Goal: Task Accomplishment & Management: Complete application form

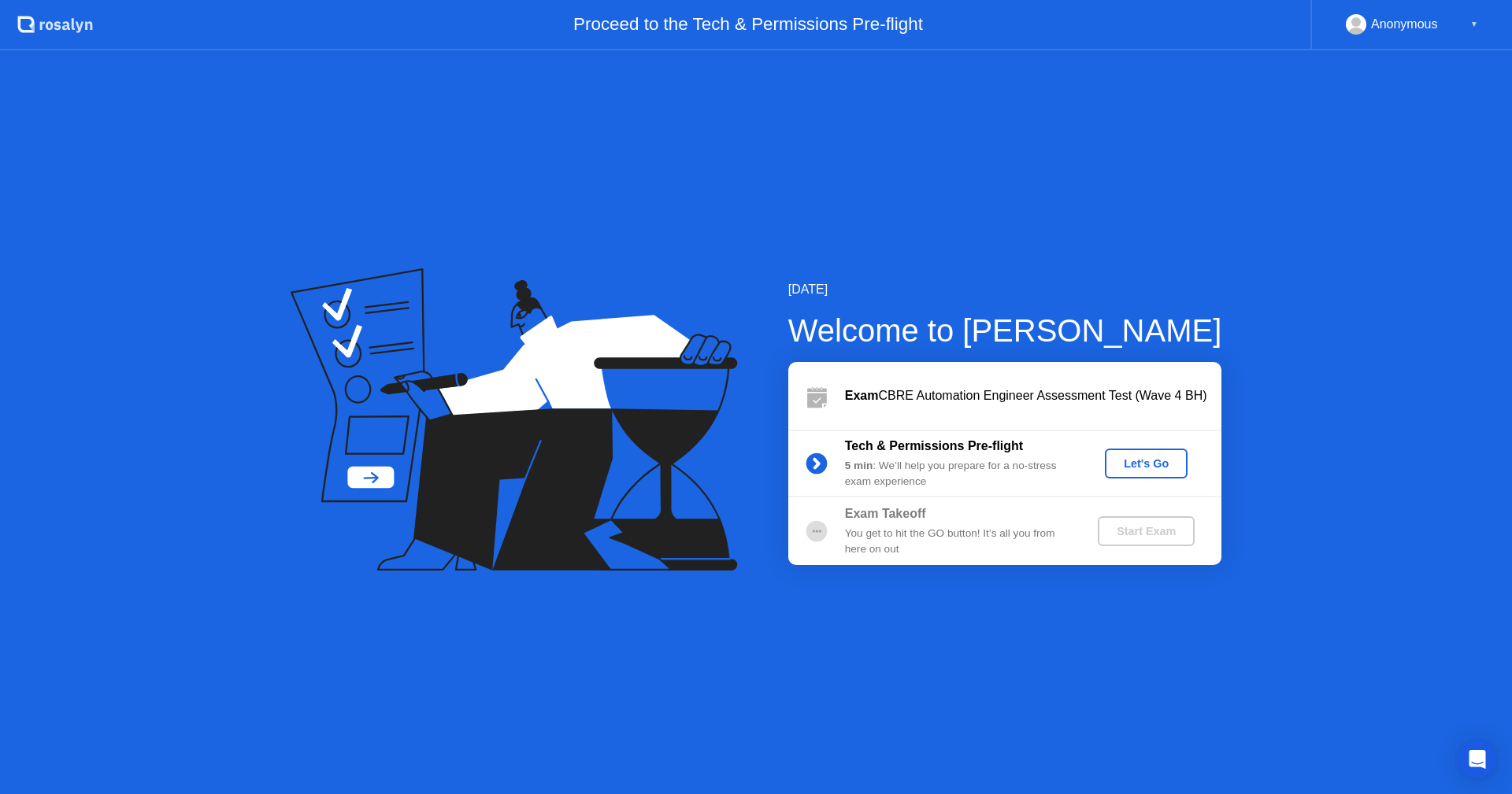
click at [1163, 460] on div "Let's Go" at bounding box center [1146, 463] width 70 height 12
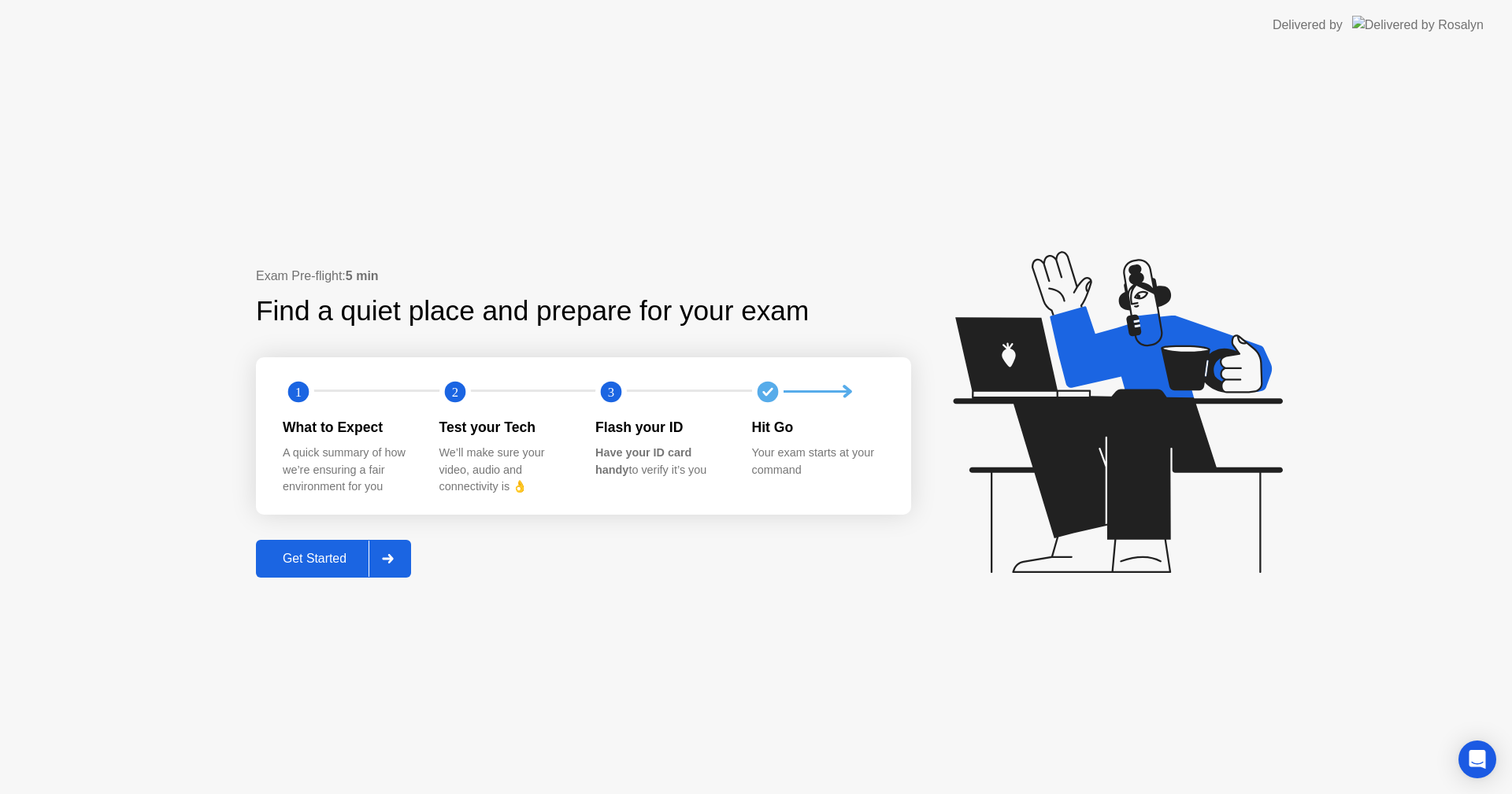
click at [284, 565] on div "Get Started" at bounding box center [314, 559] width 108 height 14
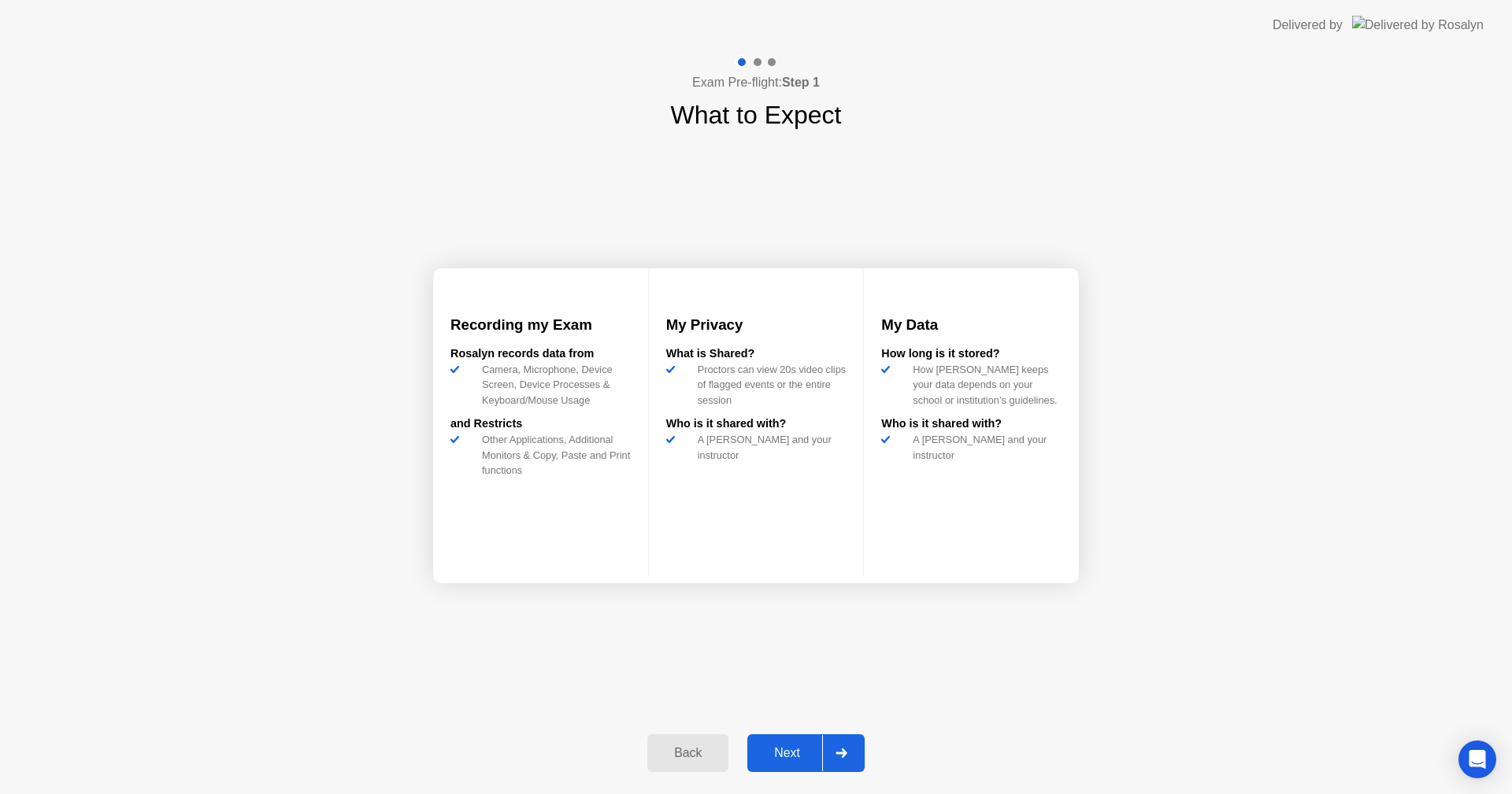
click at [785, 748] on div "Next" at bounding box center [787, 753] width 70 height 14
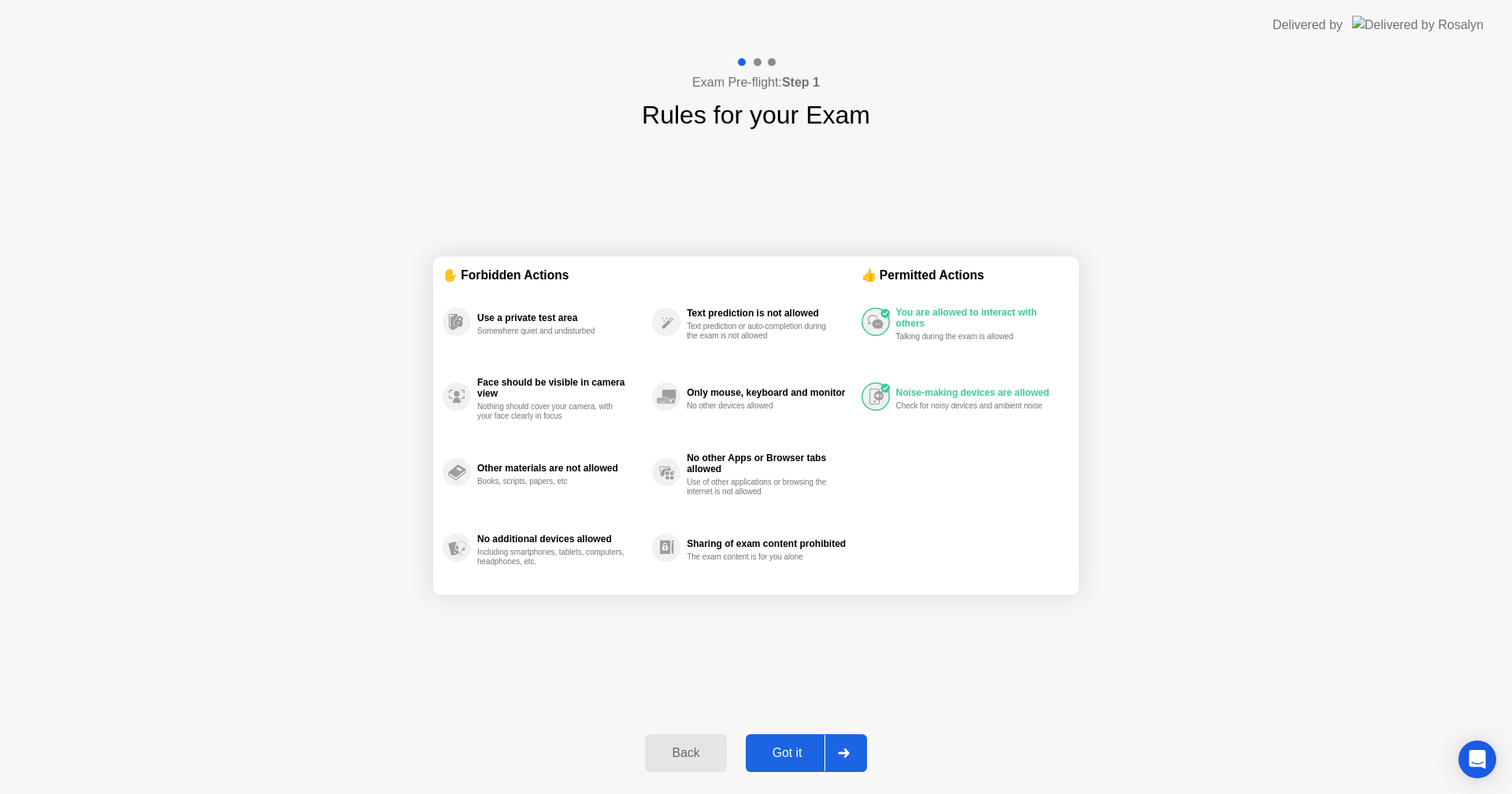
click at [785, 748] on div "Got it" at bounding box center [787, 753] width 74 height 14
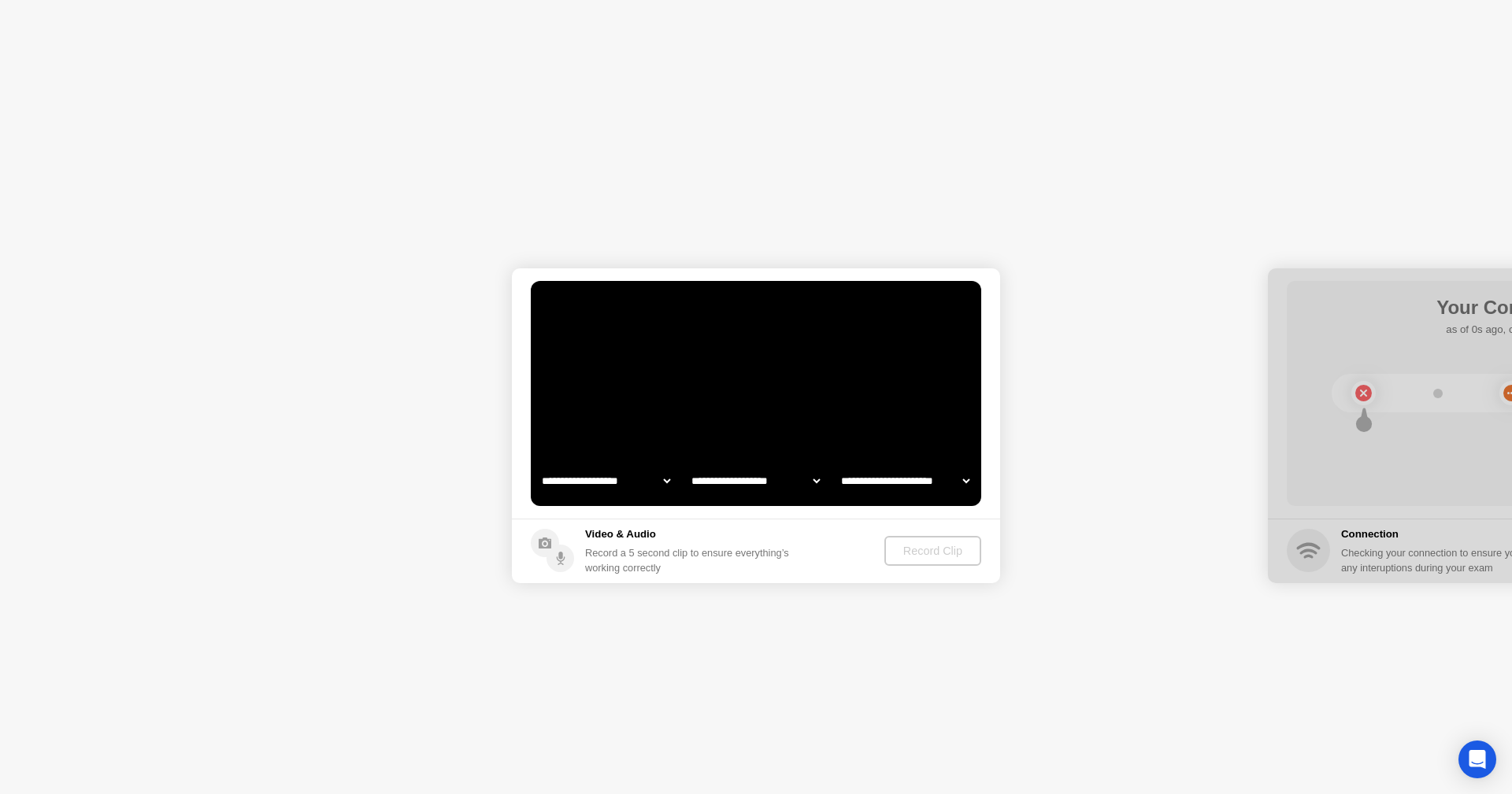
select select "**********"
select select "*******"
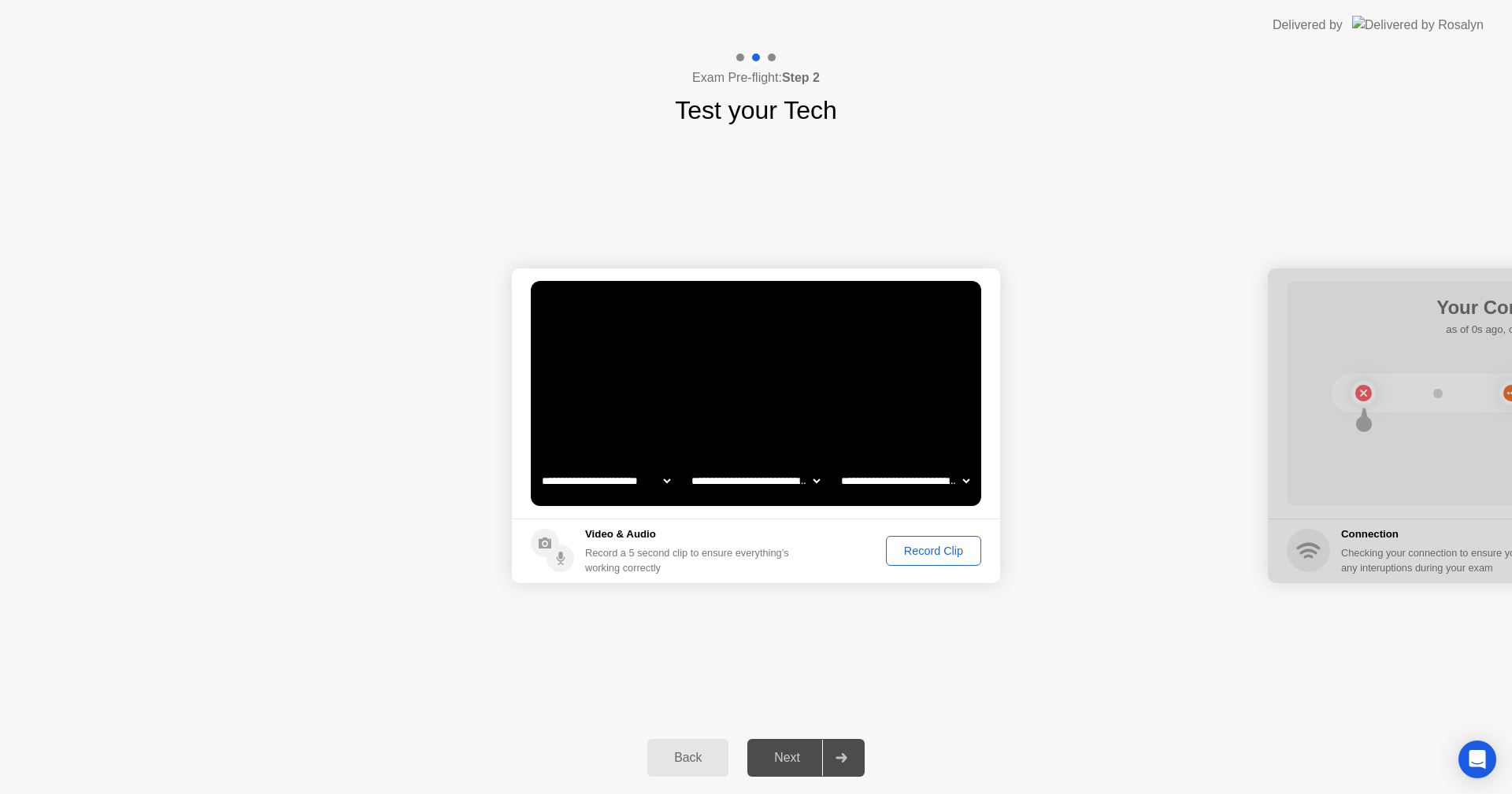
click at [914, 553] on div "Record Clip" at bounding box center [933, 551] width 85 height 12
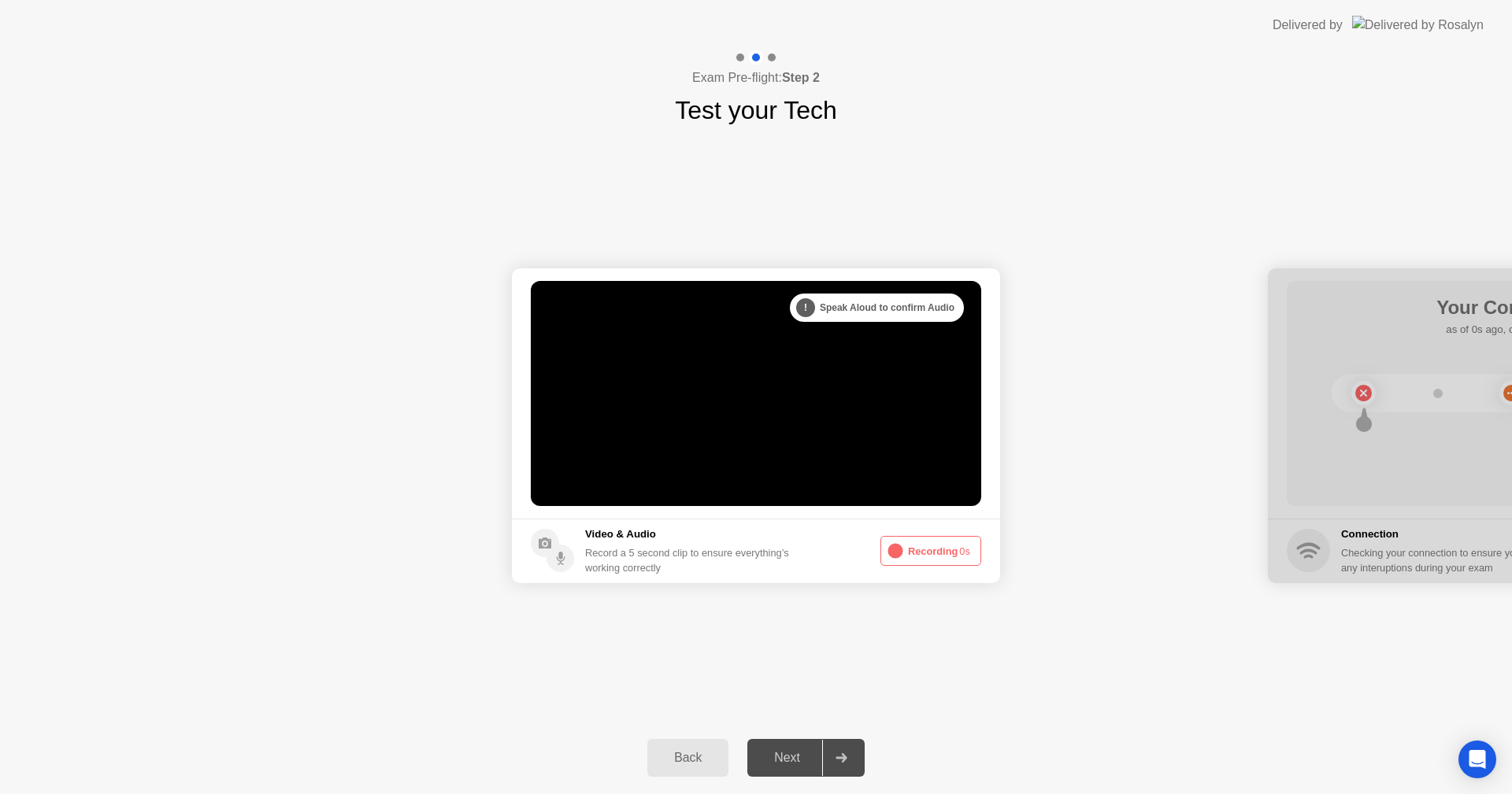
click at [914, 553] on button "Recording 0s" at bounding box center [930, 551] width 101 height 30
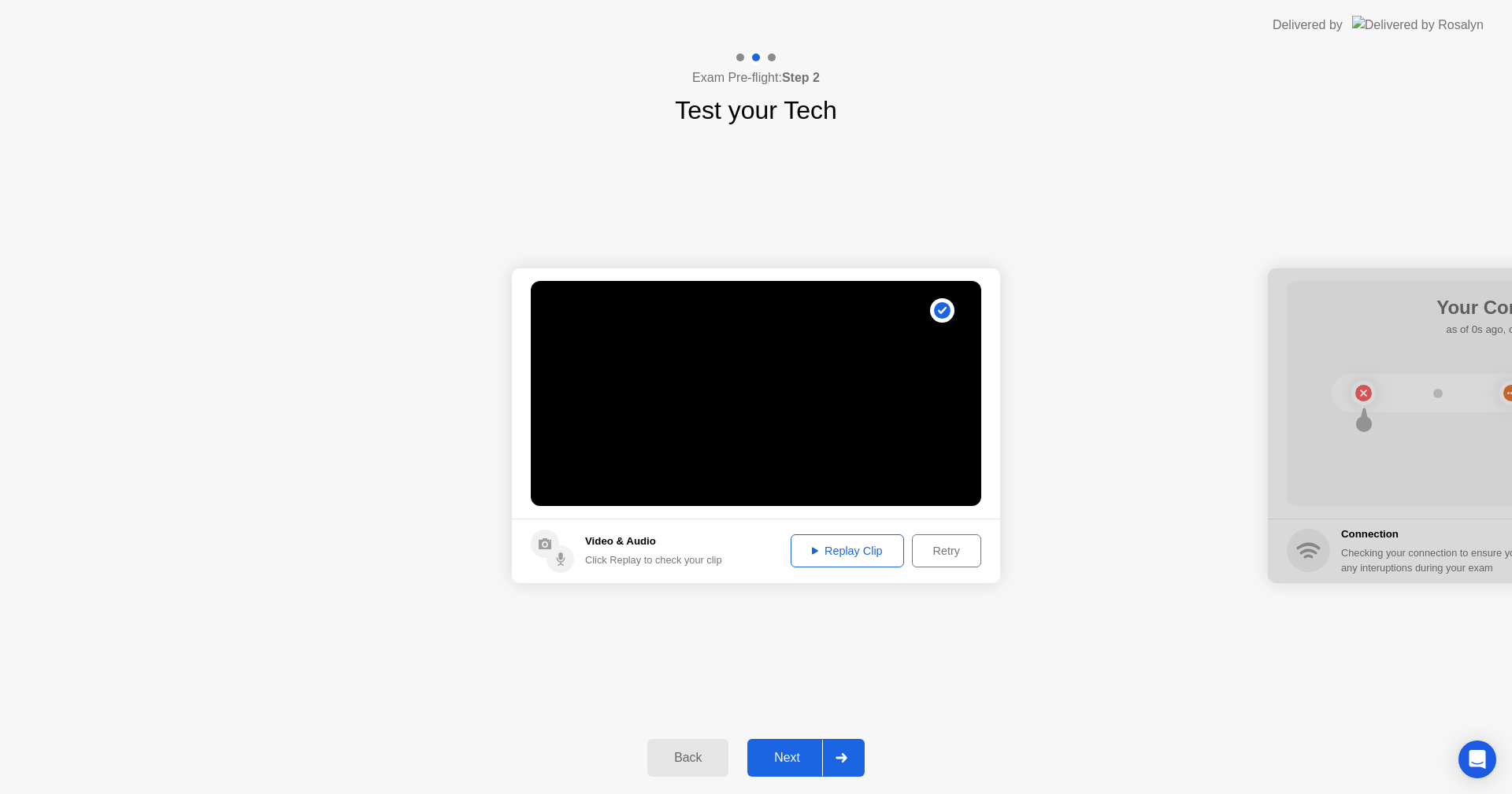
click at [781, 762] on div "Next" at bounding box center [787, 758] width 70 height 14
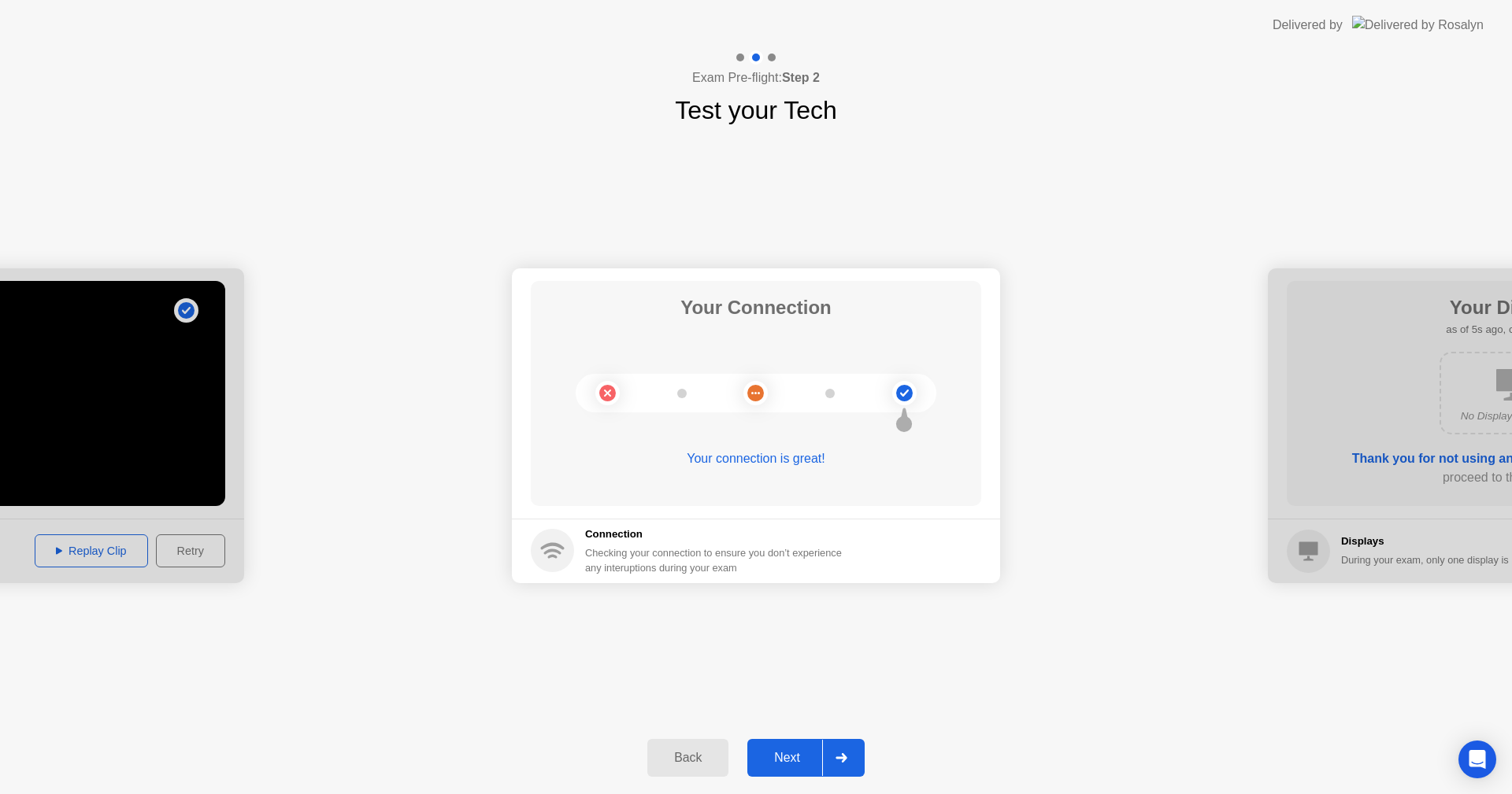
click at [781, 762] on div "Next" at bounding box center [787, 758] width 70 height 14
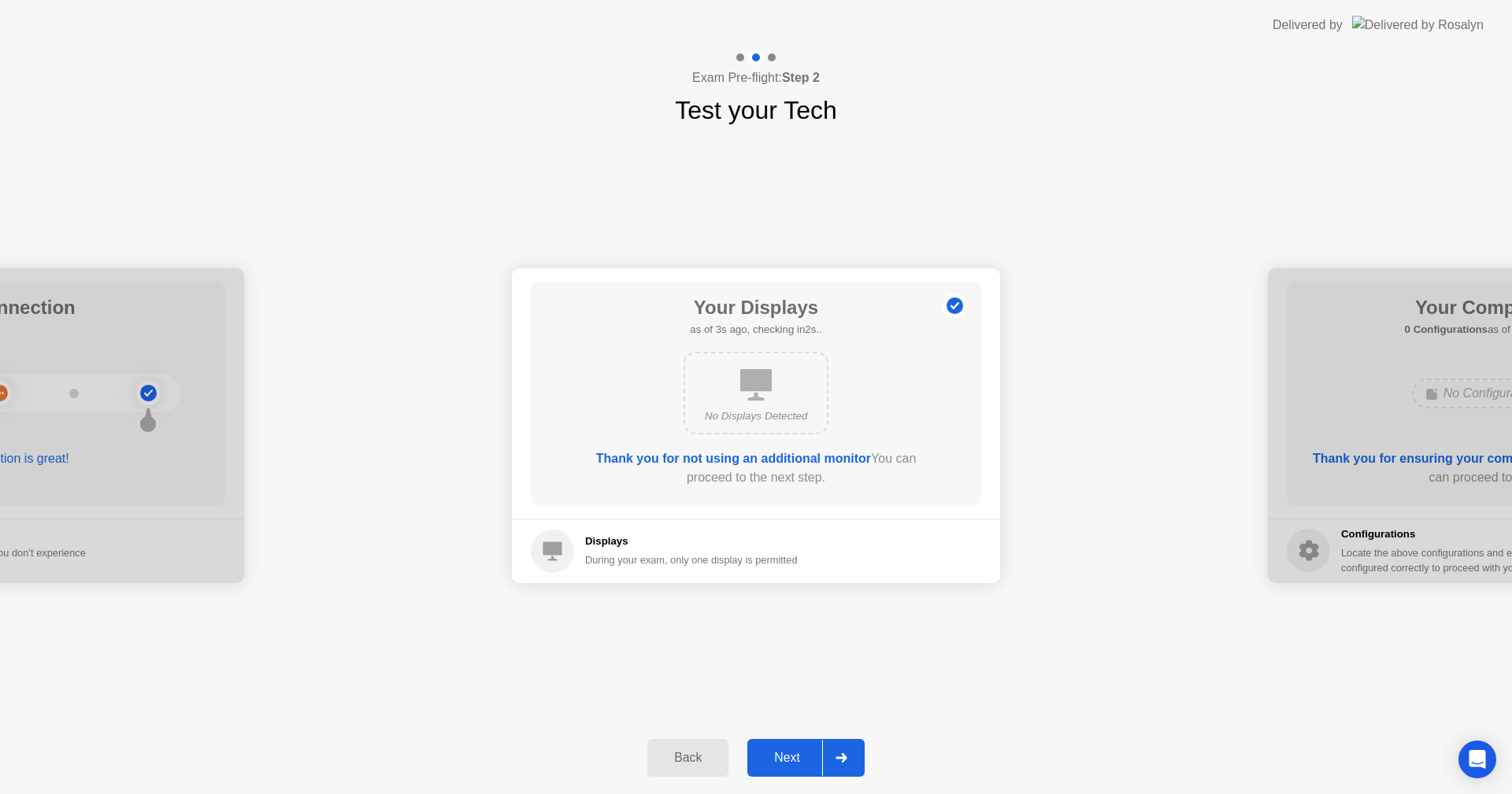
click at [799, 761] on div "Next" at bounding box center [787, 758] width 70 height 14
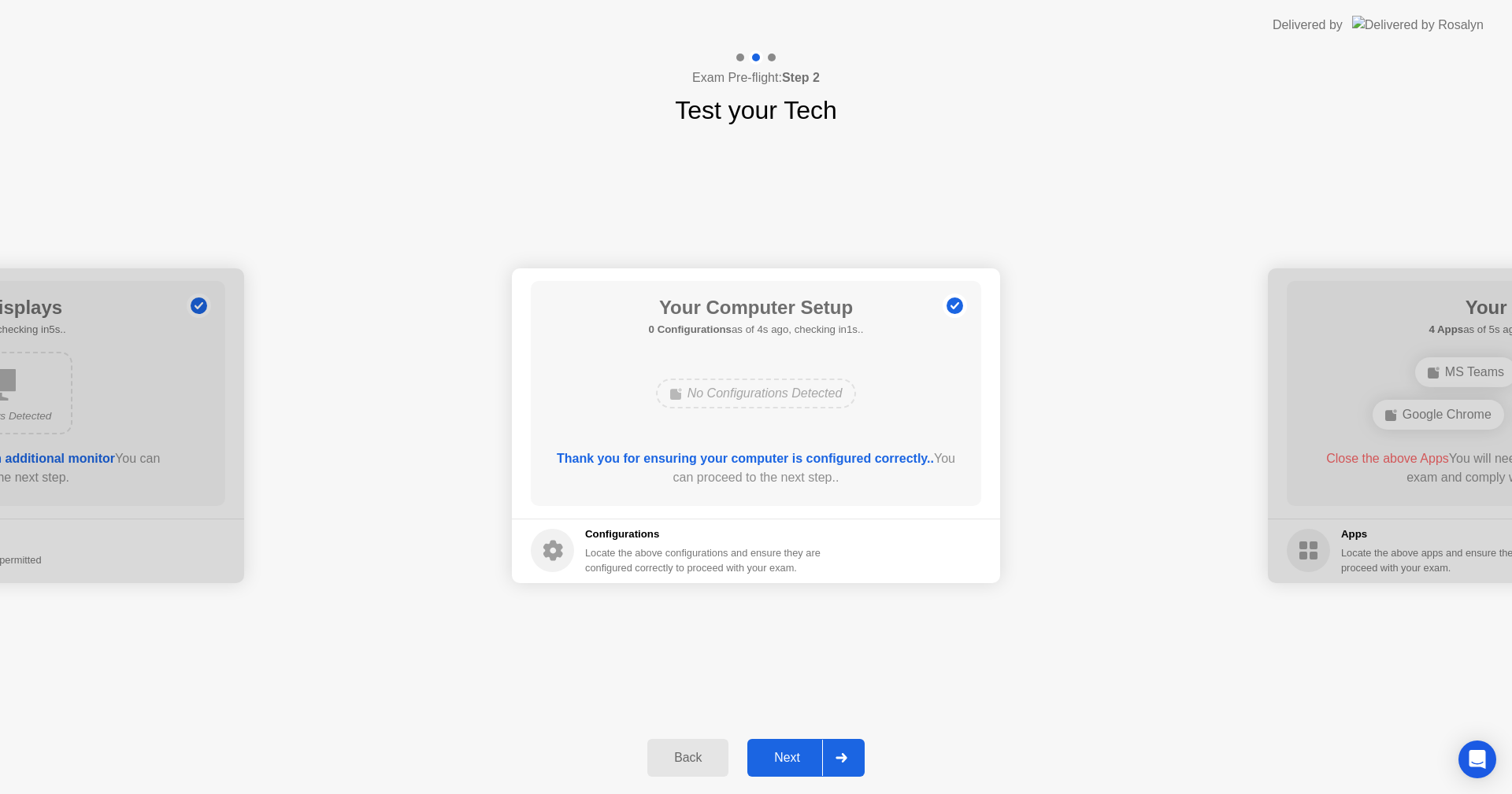
click at [799, 761] on div "Next" at bounding box center [787, 758] width 70 height 14
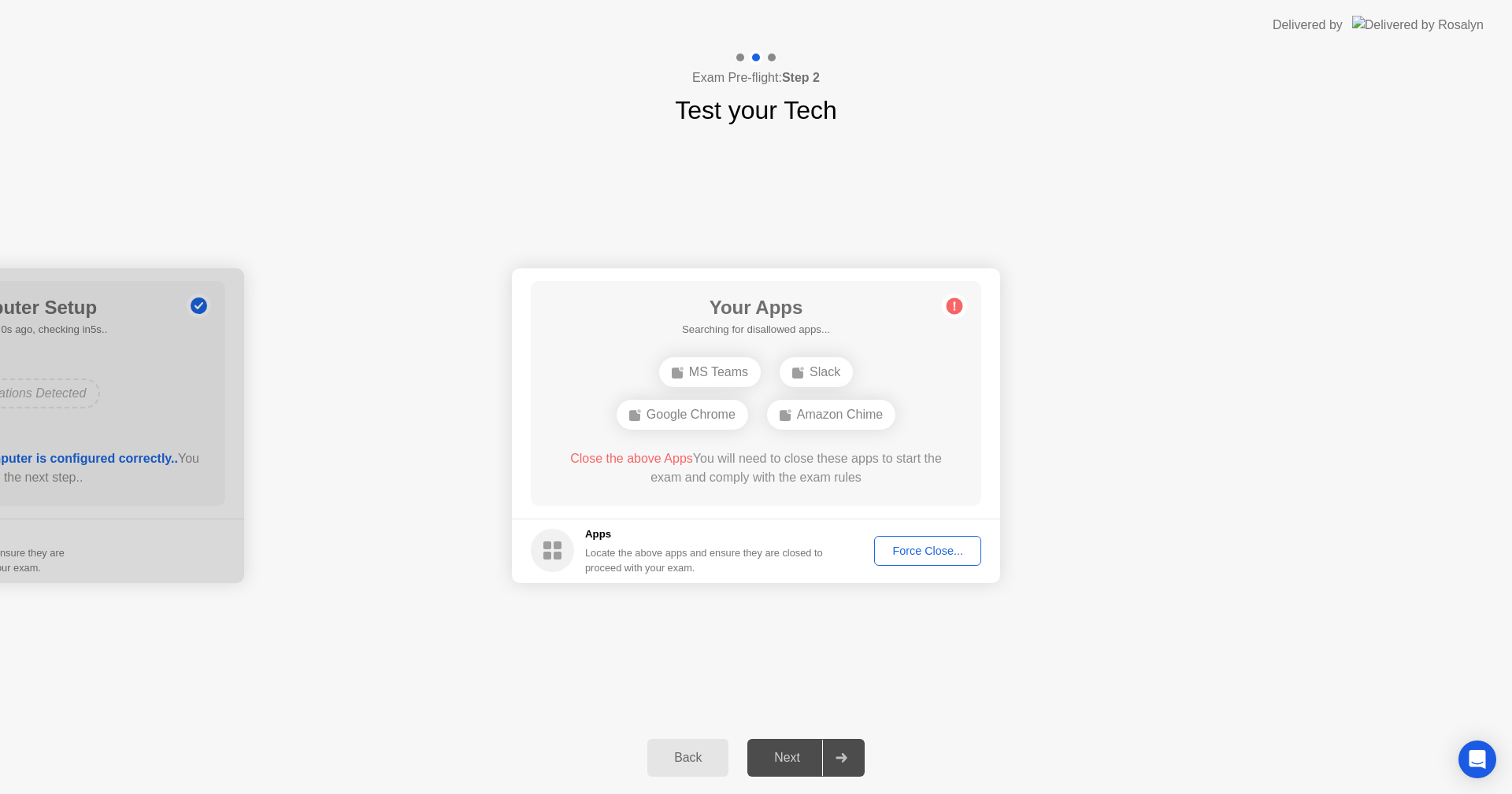
click at [924, 552] on div "Force Close..." at bounding box center [928, 551] width 96 height 12
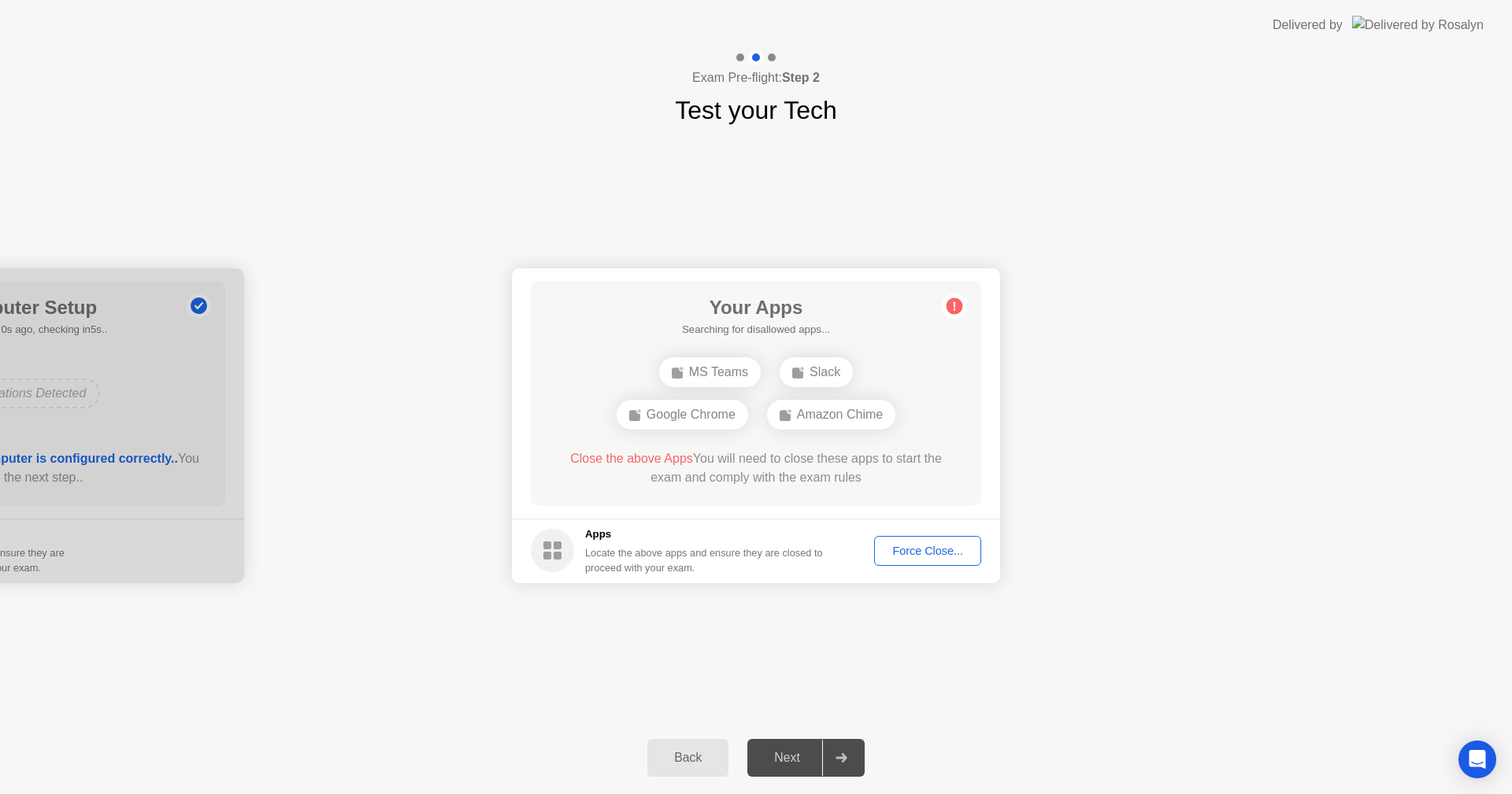
click at [777, 752] on div "Next" at bounding box center [787, 758] width 70 height 14
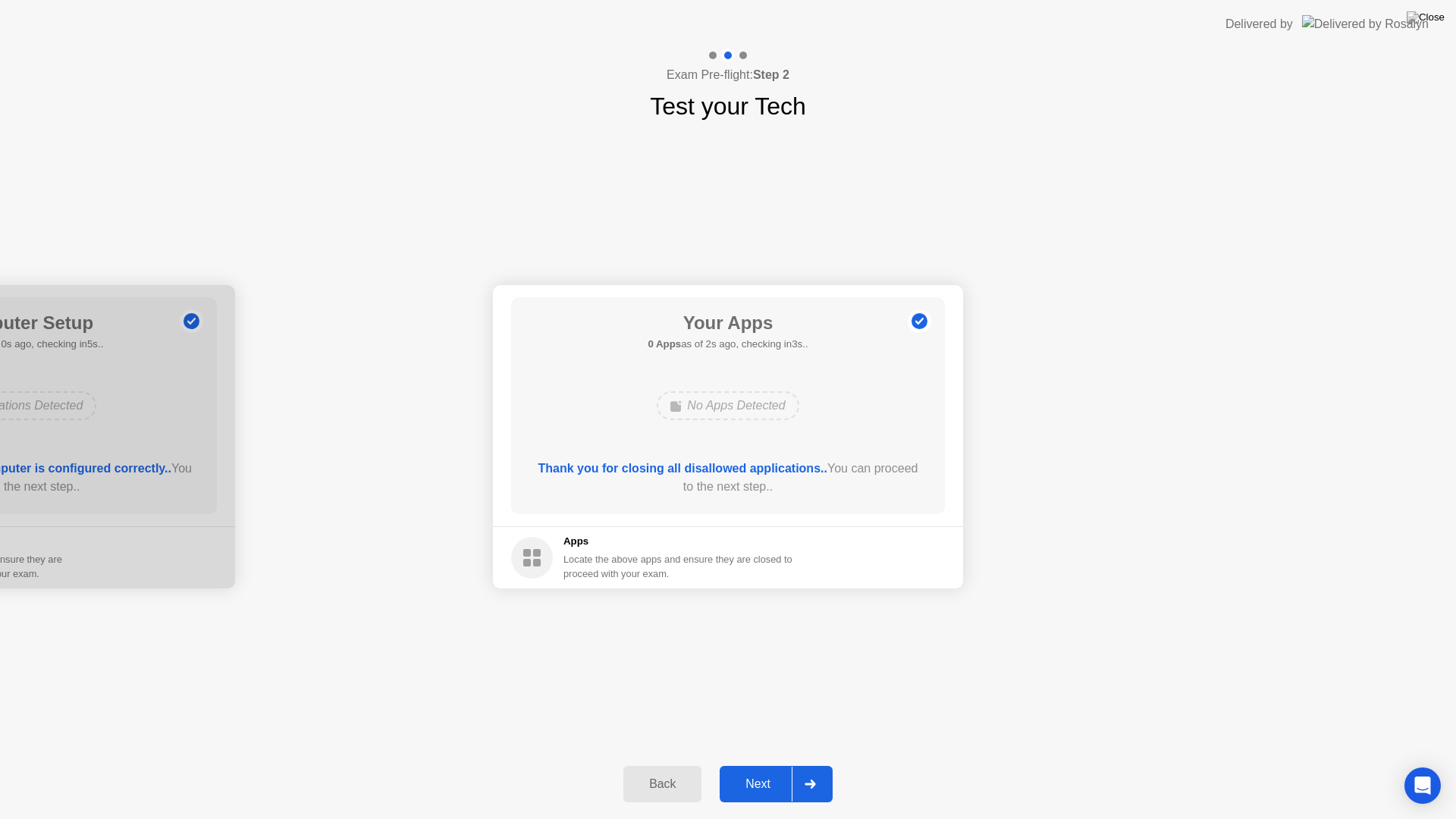
click at [770, 764] on div "Next" at bounding box center [758, 784] width 68 height 14
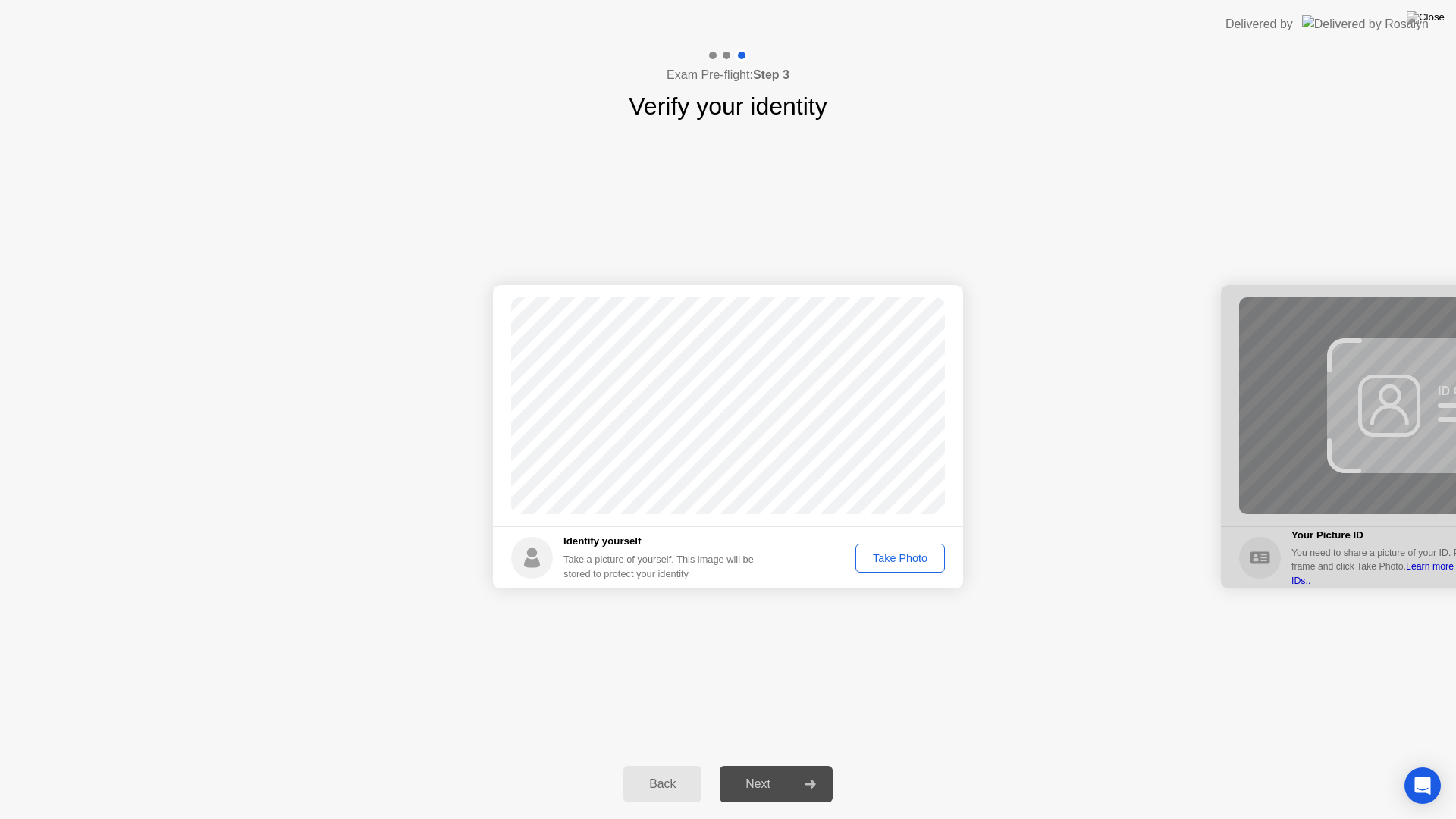
click at [893, 567] on button "Take Photo" at bounding box center [900, 558] width 89 height 29
click at [767, 764] on div "Next" at bounding box center [758, 784] width 68 height 14
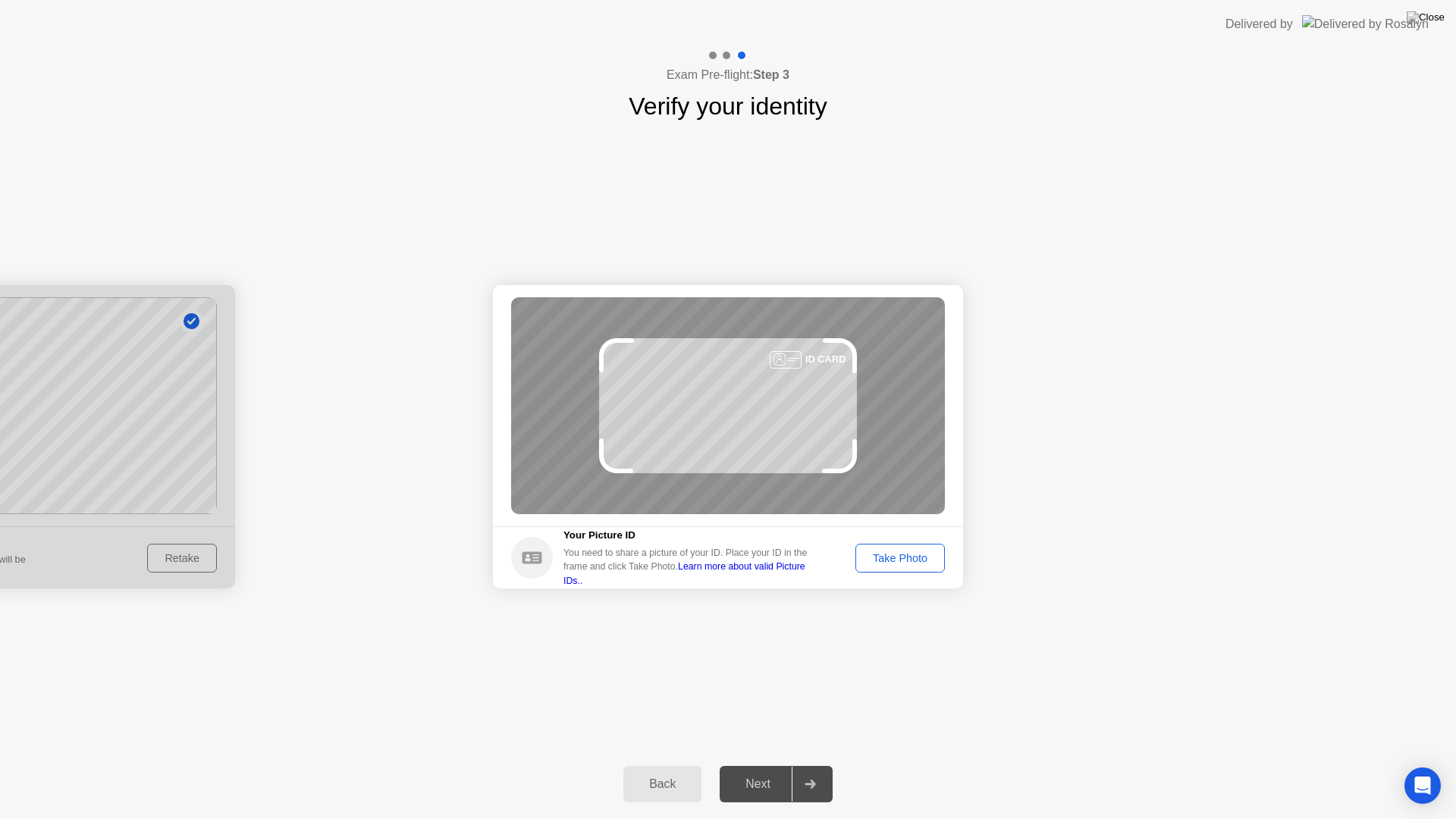
click at [901, 567] on button "Take Photo" at bounding box center [900, 558] width 89 height 29
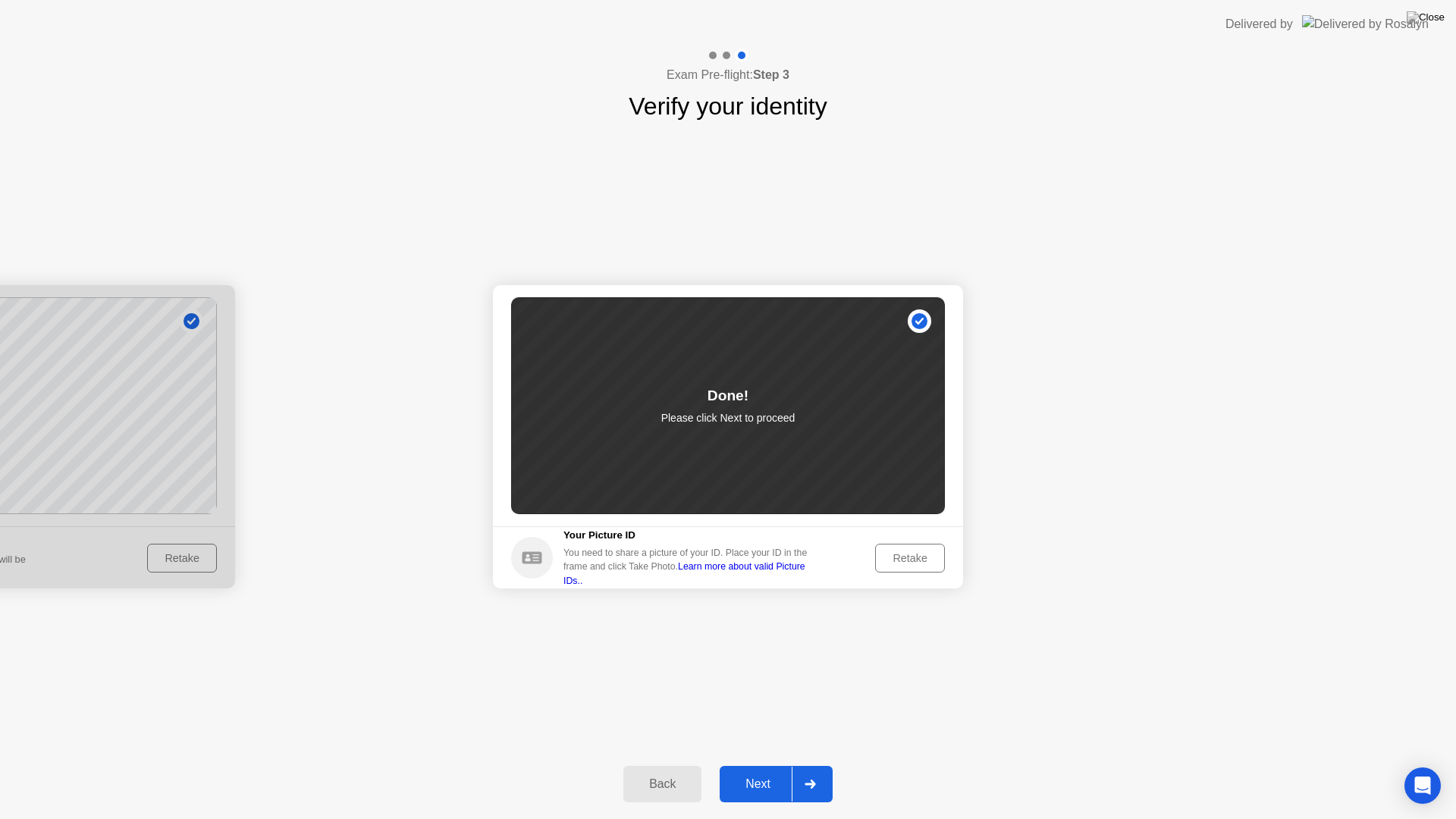
click at [763, 764] on div "Next" at bounding box center [758, 784] width 68 height 14
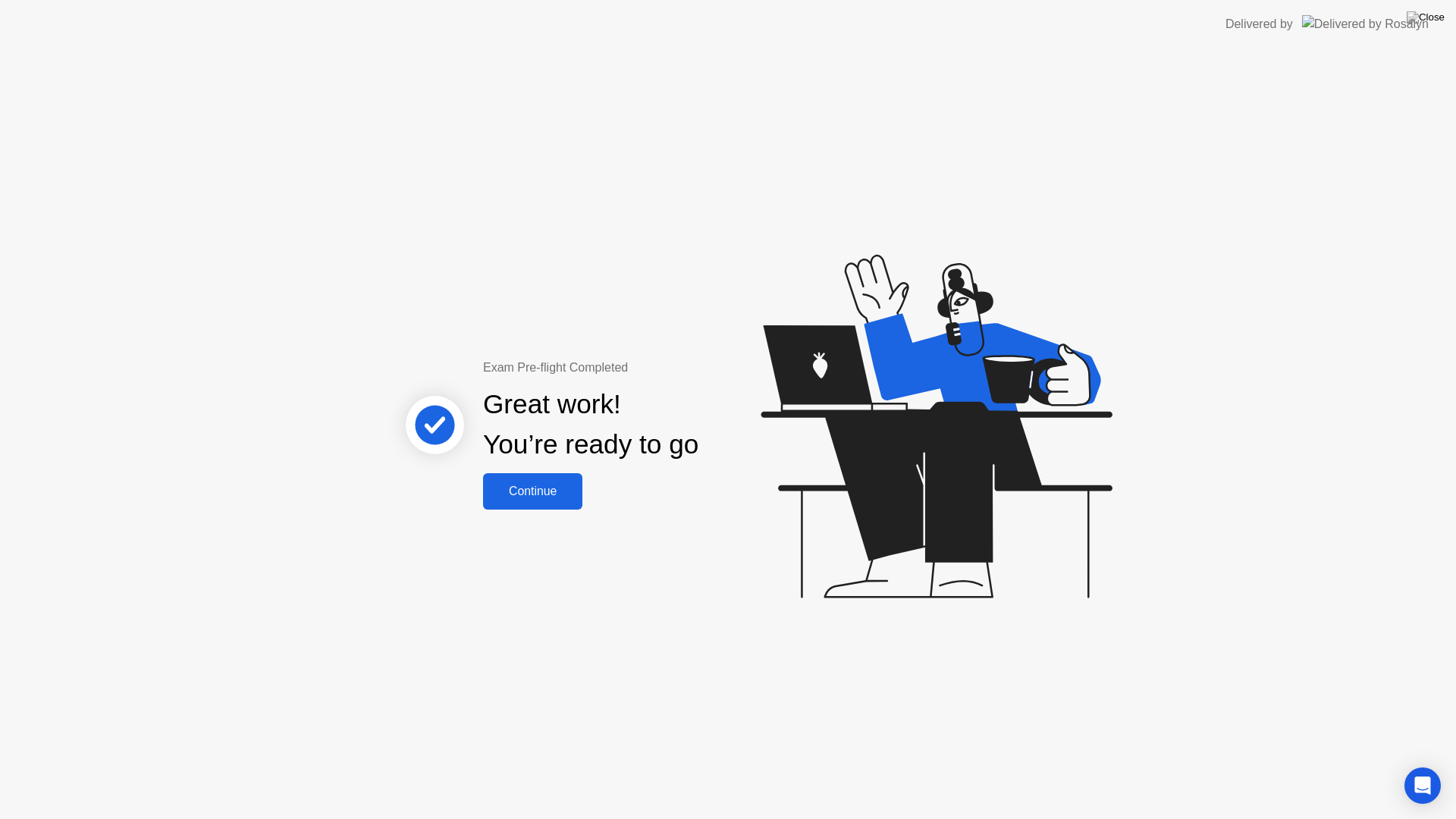
click at [530, 497] on div "Continue" at bounding box center [532, 491] width 90 height 14
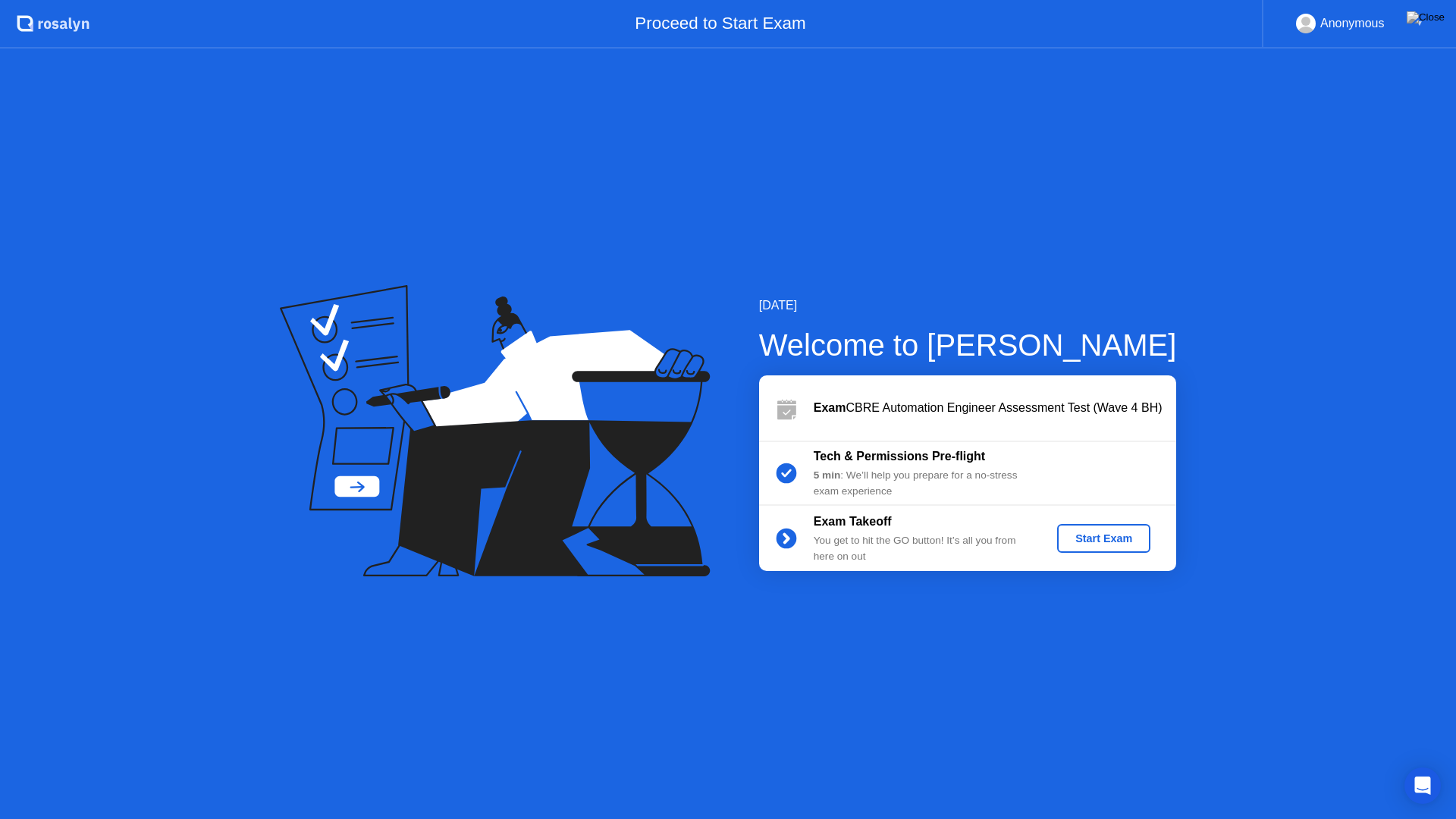
click at [1081, 543] on div "Start Exam" at bounding box center [1103, 538] width 82 height 12
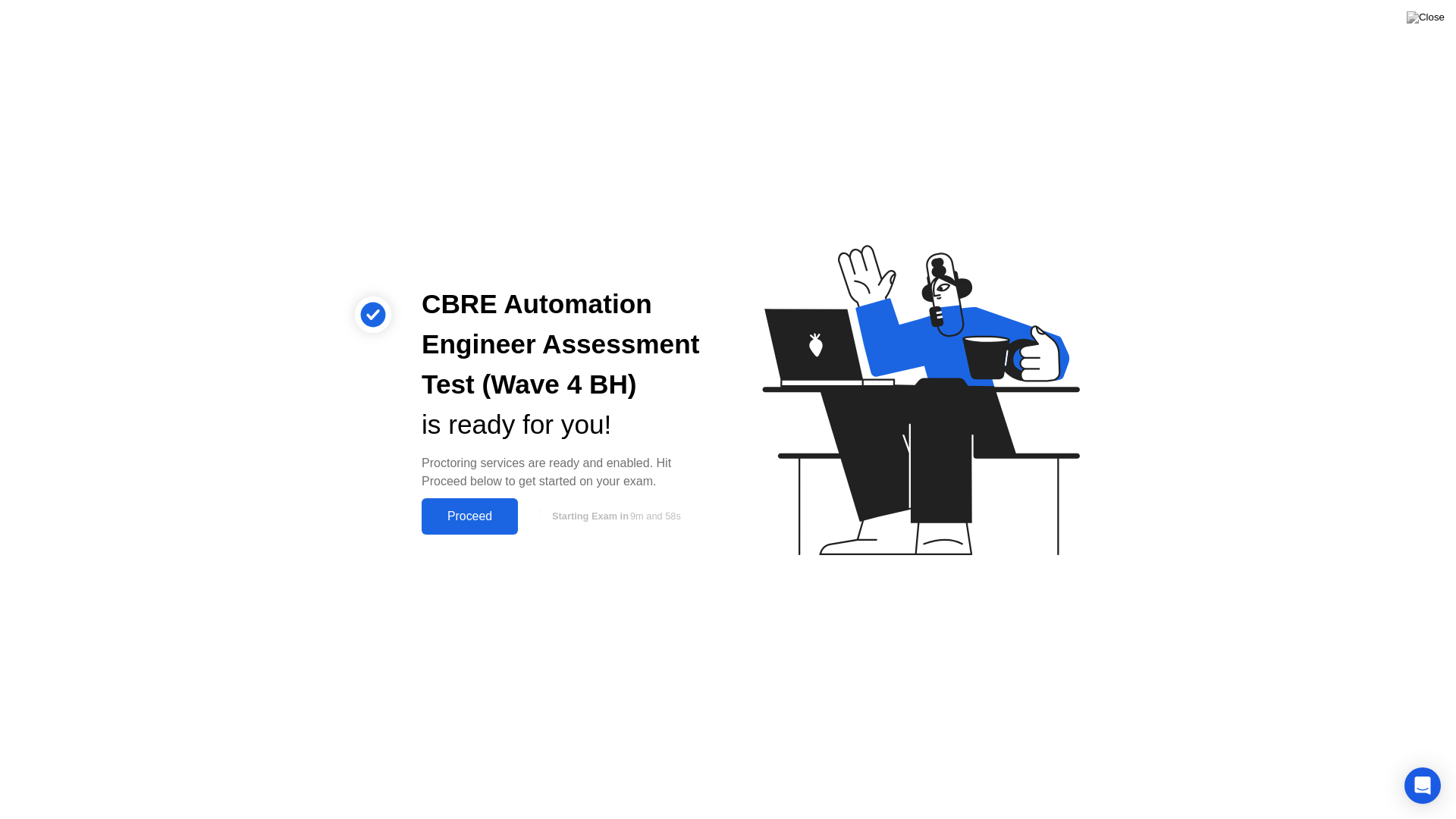
click at [450, 510] on div "Proceed" at bounding box center [470, 517] width 88 height 14
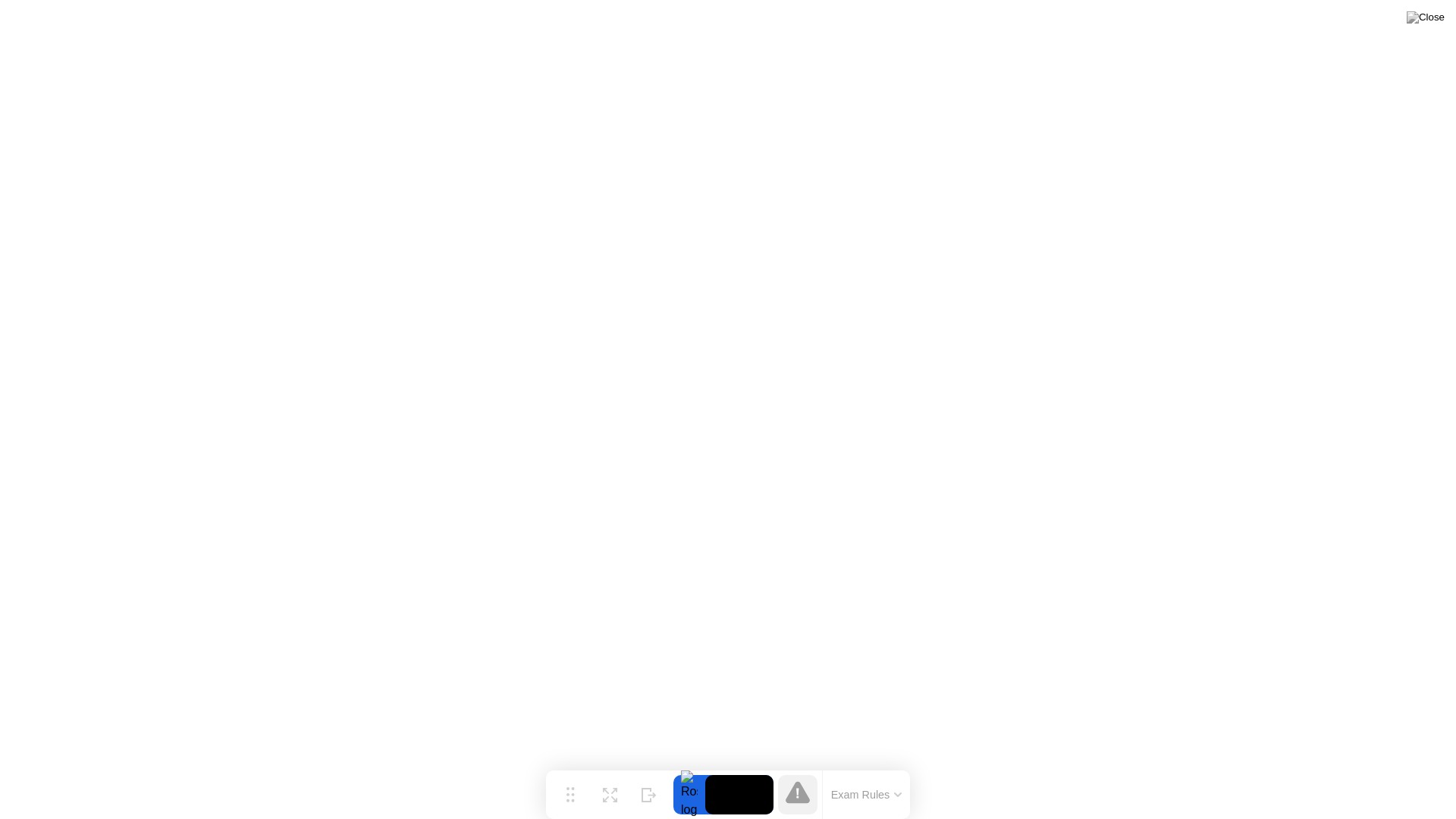
click at [883, 764] on button "Exam Rules" at bounding box center [867, 795] width 81 height 14
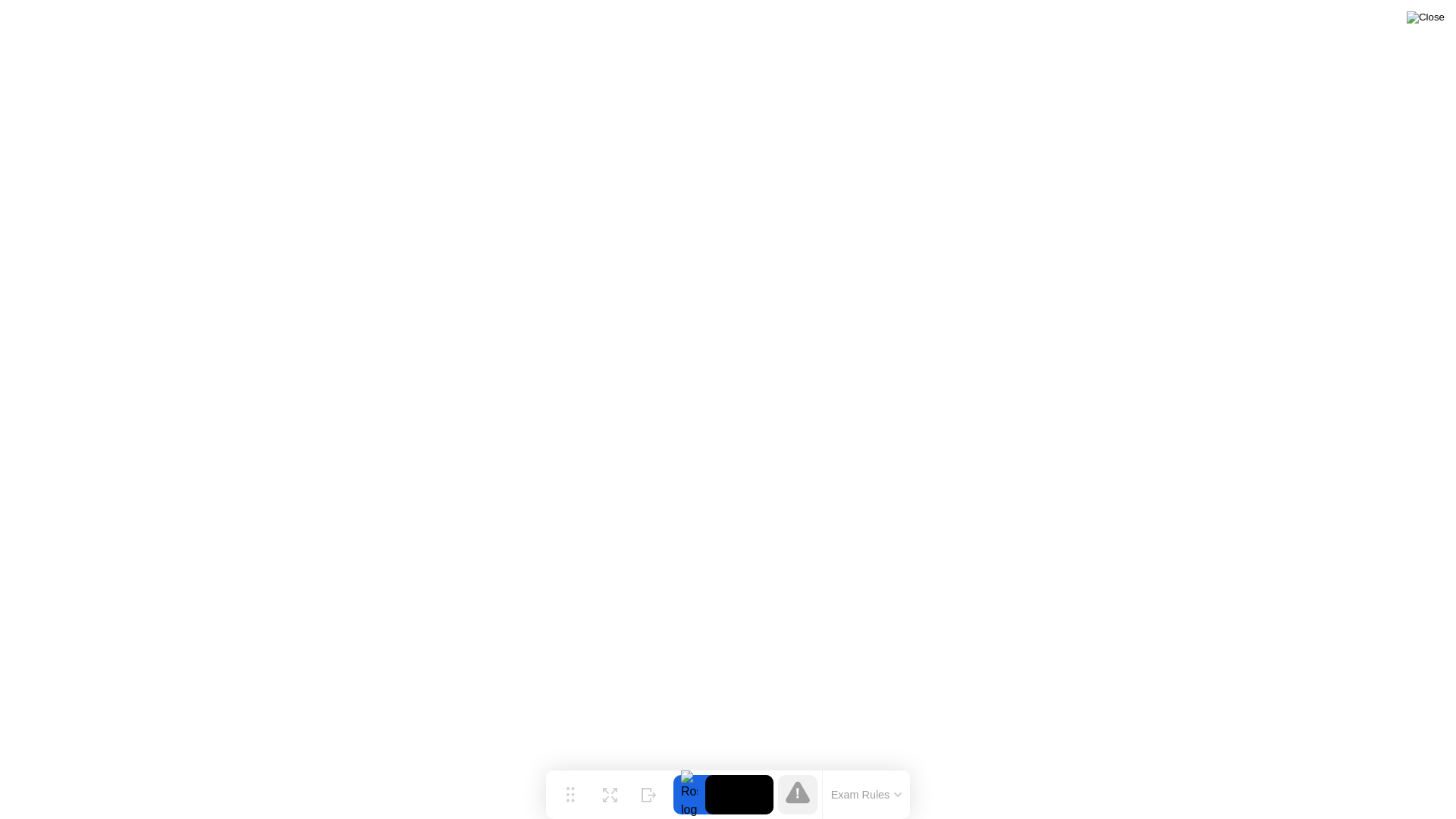
click at [1435, 22] on img at bounding box center [1425, 17] width 38 height 12
click at [608, 764] on div "Expand" at bounding box center [610, 806] width 27 height 9
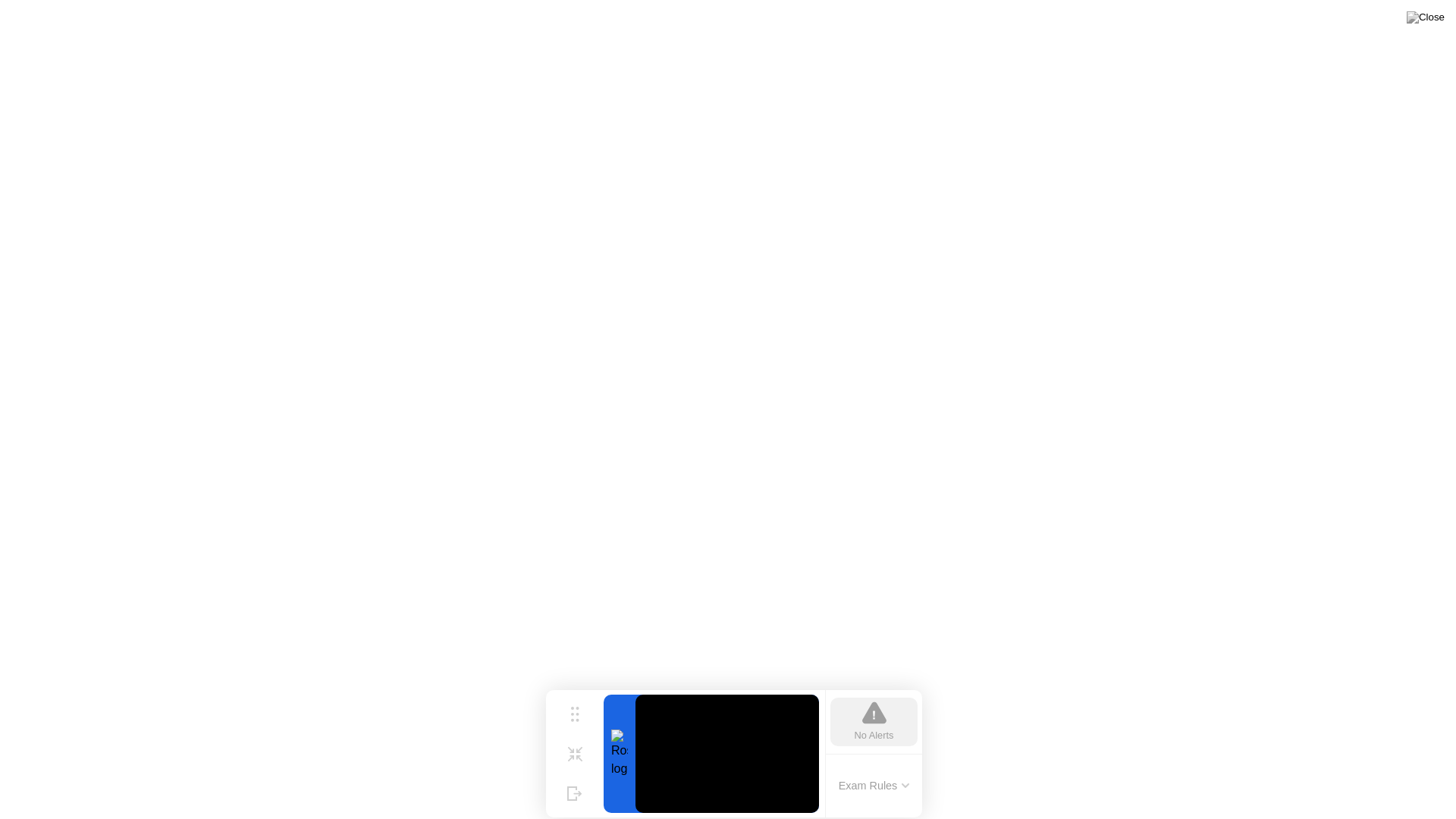
click at [896, 724] on div "No Alerts" at bounding box center [874, 722] width 88 height 49
click at [573, 764] on div "Shrink" at bounding box center [574, 766] width 22 height 9
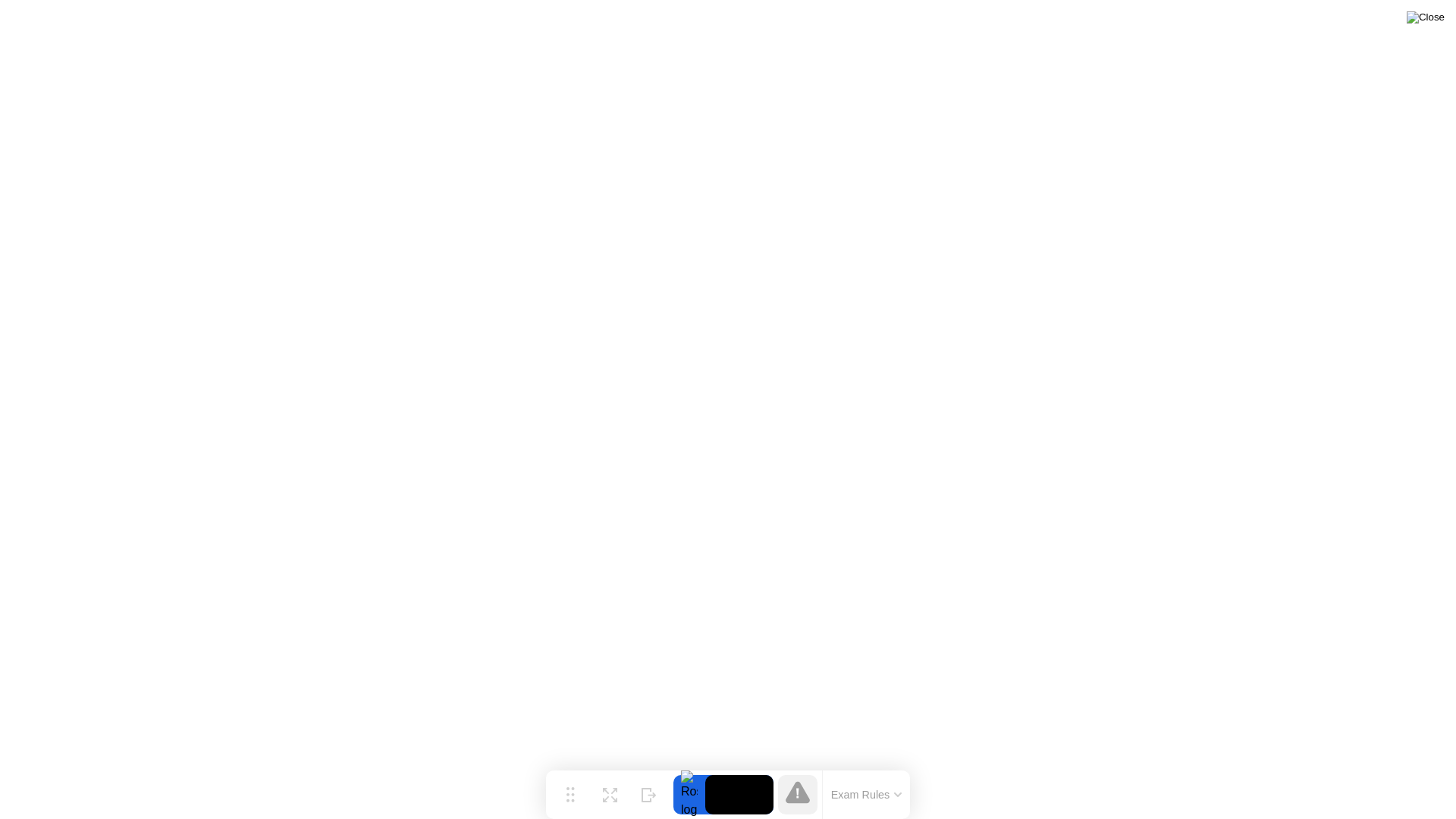
click at [1433, 18] on img at bounding box center [1425, 17] width 38 height 12
